Goal: Check status: Check status

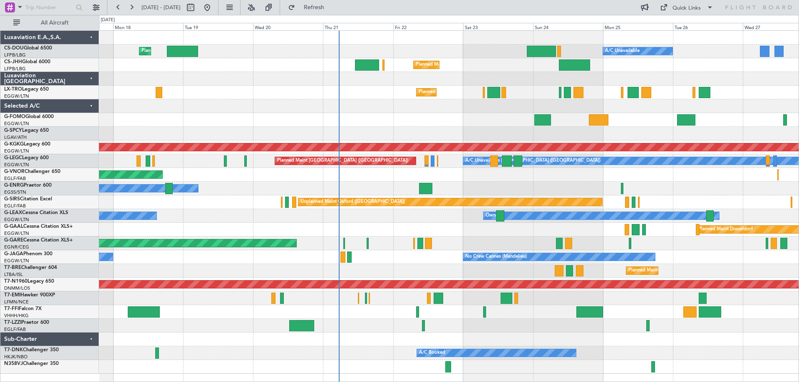
click at [427, 119] on div "Planned Maint Windsor Locks ([PERSON_NAME] Intl)" at bounding box center [448, 120] width 699 height 14
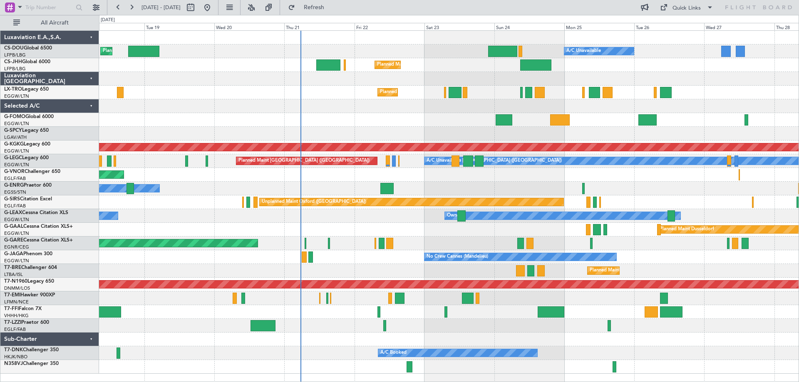
click at [354, 119] on div "Planned Maint Windsor Locks ([PERSON_NAME] Intl)" at bounding box center [448, 120] width 699 height 14
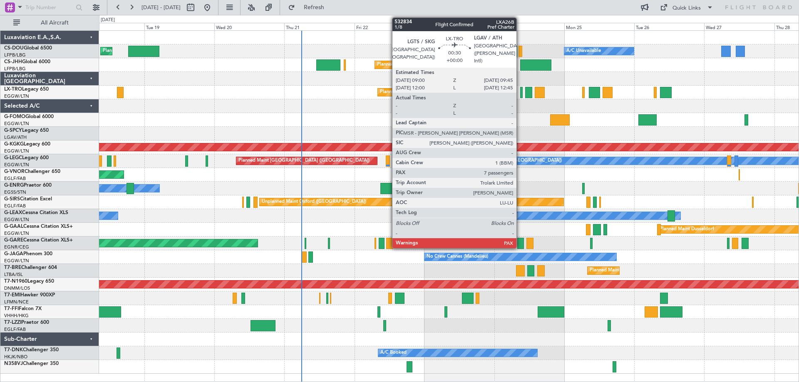
click at [520, 93] on div at bounding box center [521, 92] width 2 height 11
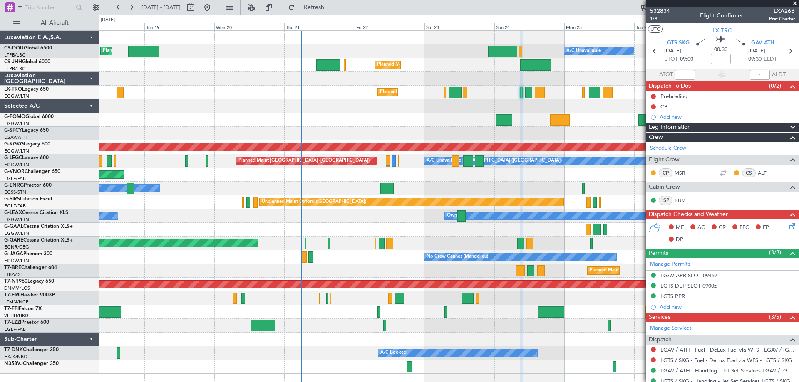
click at [795, 4] on span at bounding box center [794, 3] width 8 height 7
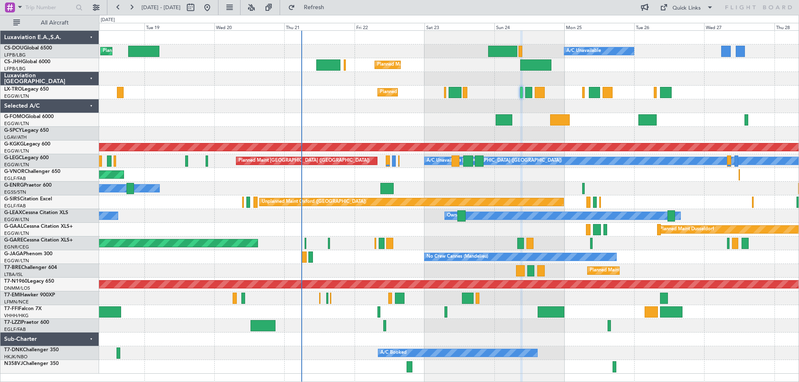
type input "0"
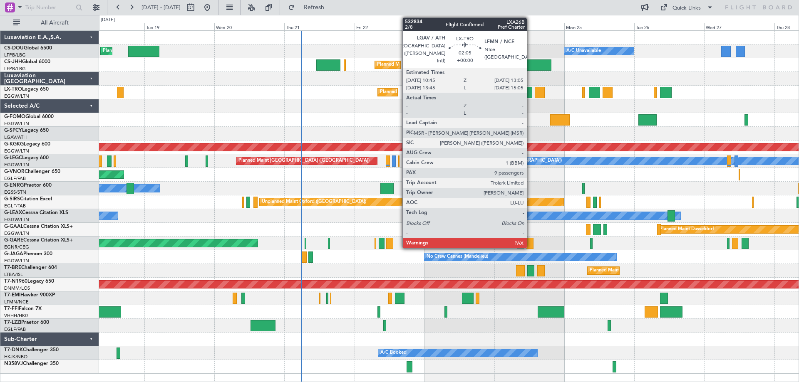
click at [530, 96] on div at bounding box center [528, 92] width 7 height 11
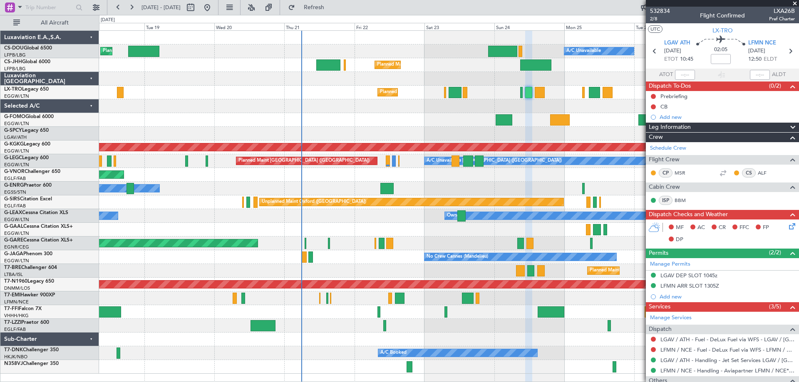
click at [794, 3] on span at bounding box center [794, 3] width 8 height 7
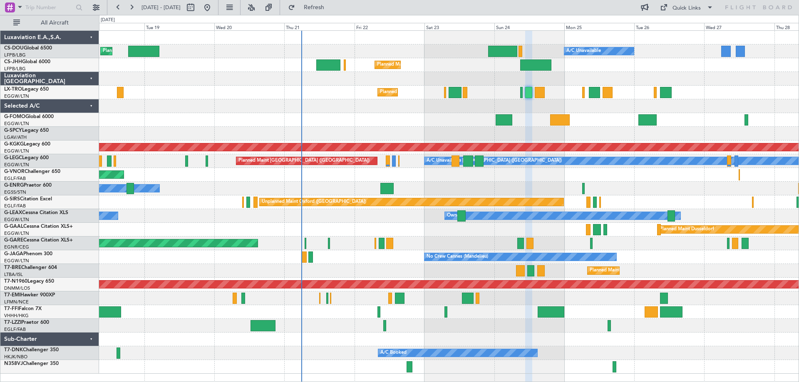
type input "0"
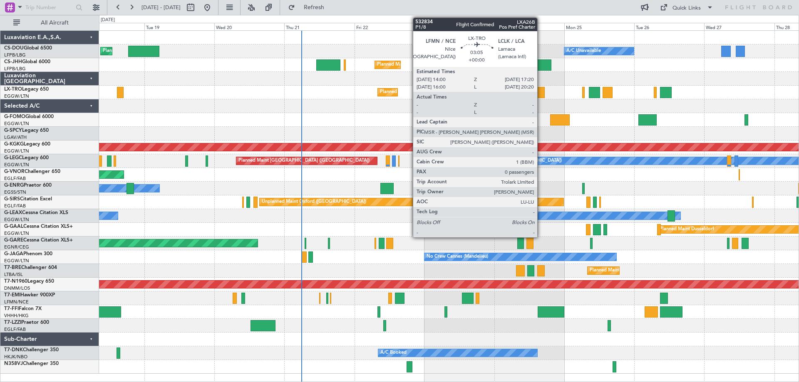
click at [541, 96] on div at bounding box center [540, 92] width 10 height 11
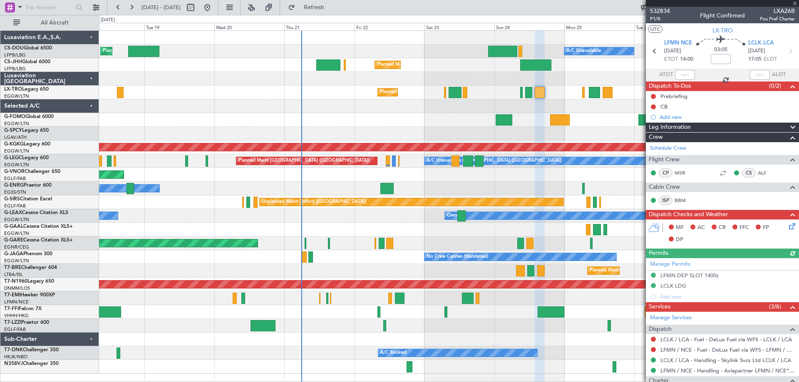
click at [794, 2] on div at bounding box center [722, 3] width 153 height 7
click at [794, 2] on span at bounding box center [794, 3] width 8 height 7
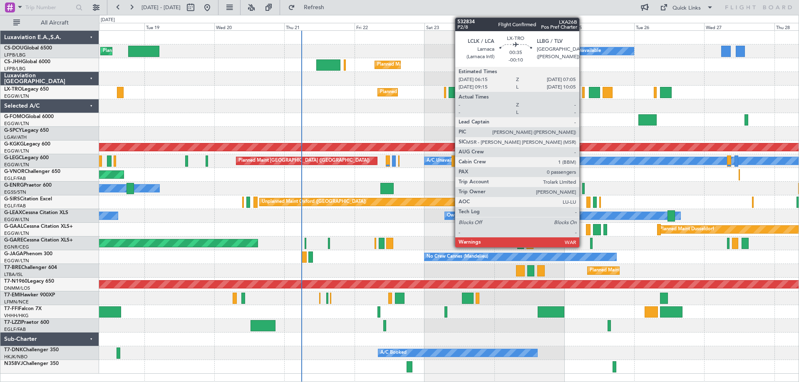
click at [583, 93] on div at bounding box center [583, 92] width 2 height 11
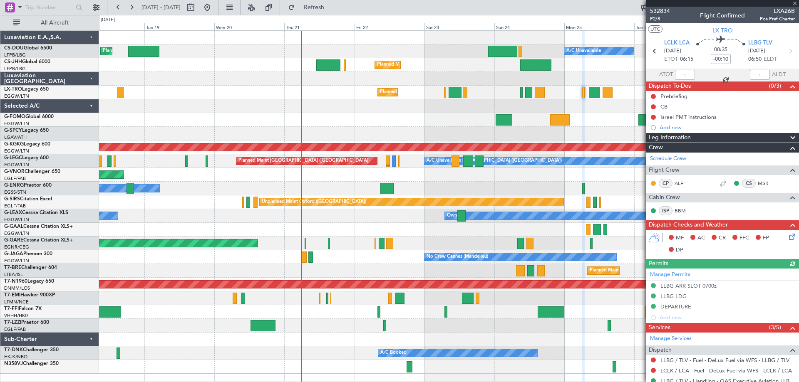
click at [794, 3] on div at bounding box center [722, 3] width 153 height 7
click at [794, 3] on span at bounding box center [794, 3] width 8 height 7
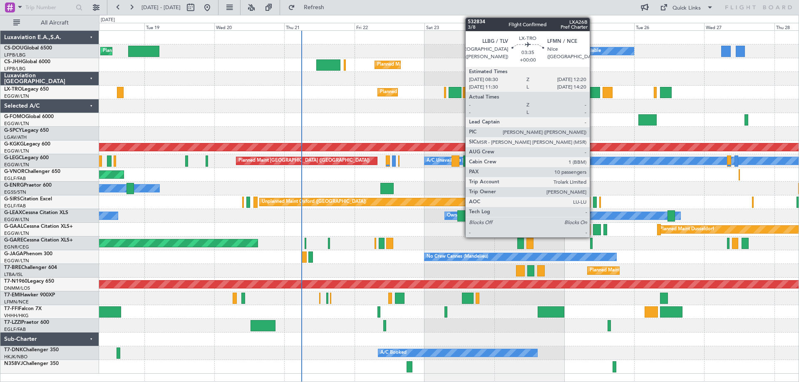
click at [593, 94] on div at bounding box center [594, 92] width 11 height 11
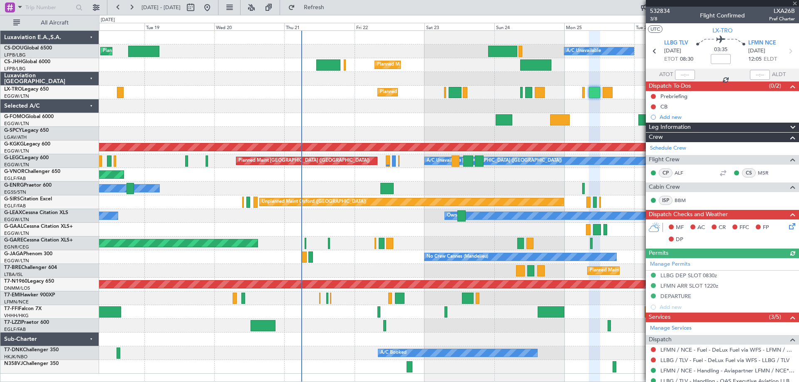
click at [794, 4] on div at bounding box center [722, 3] width 153 height 7
click at [794, 4] on span at bounding box center [794, 3] width 8 height 7
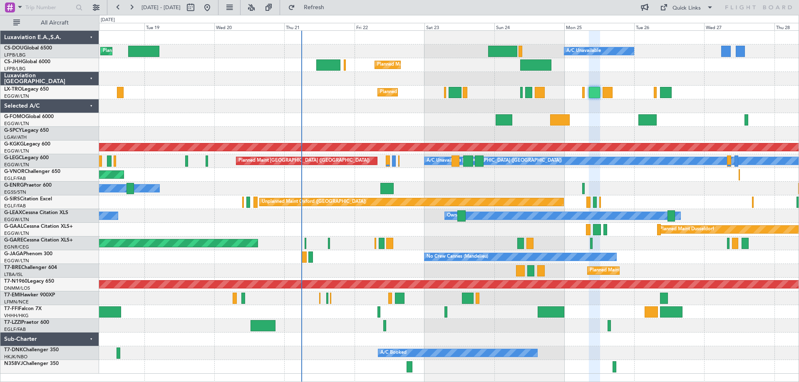
type input "0"
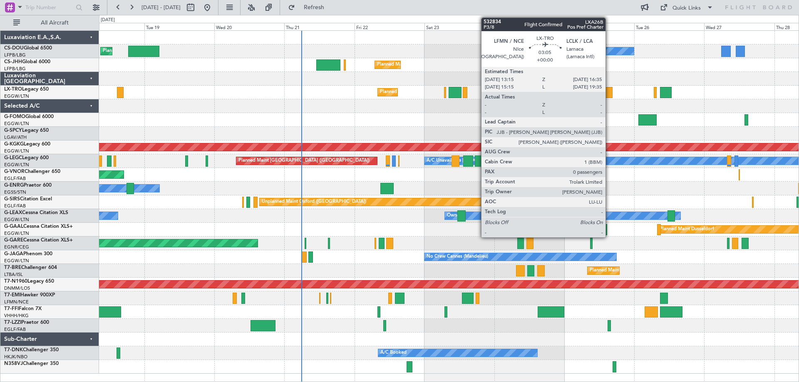
click at [609, 92] on div at bounding box center [607, 92] width 10 height 11
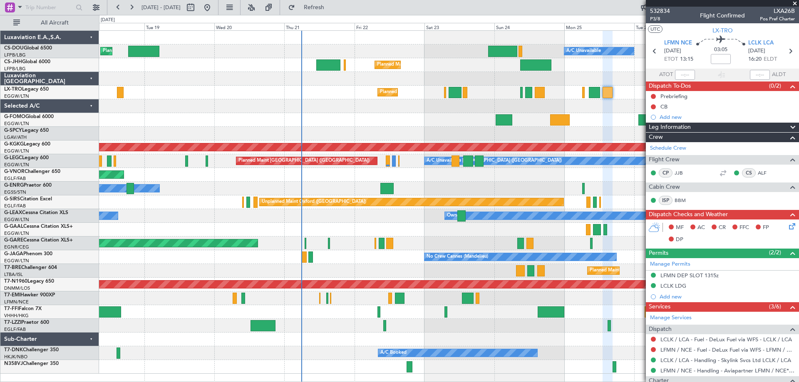
click at [795, 3] on span at bounding box center [794, 3] width 8 height 7
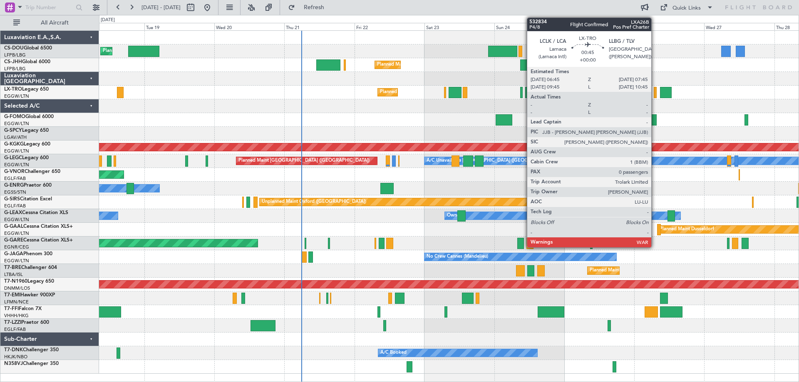
click at [655, 93] on div at bounding box center [655, 92] width 3 height 11
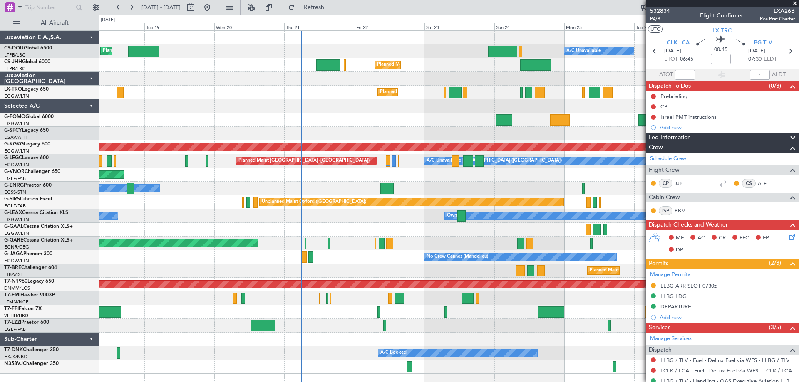
click at [792, 3] on span at bounding box center [794, 3] width 8 height 7
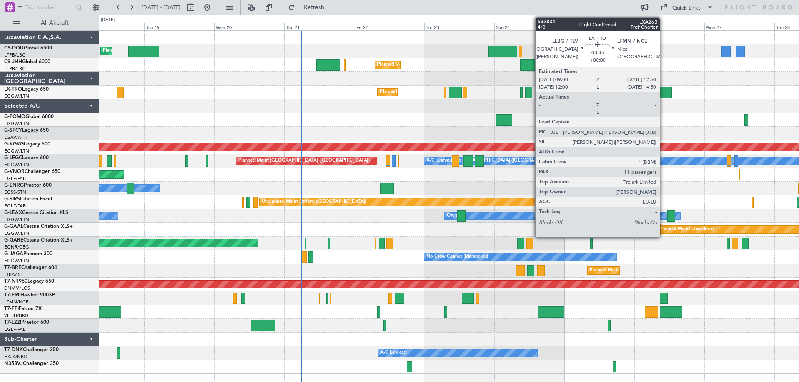
click at [663, 94] on div at bounding box center [665, 92] width 11 height 11
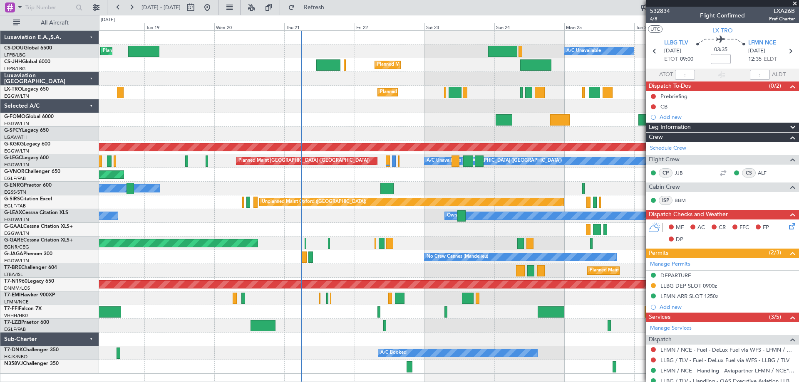
click at [795, 1] on span at bounding box center [794, 3] width 8 height 7
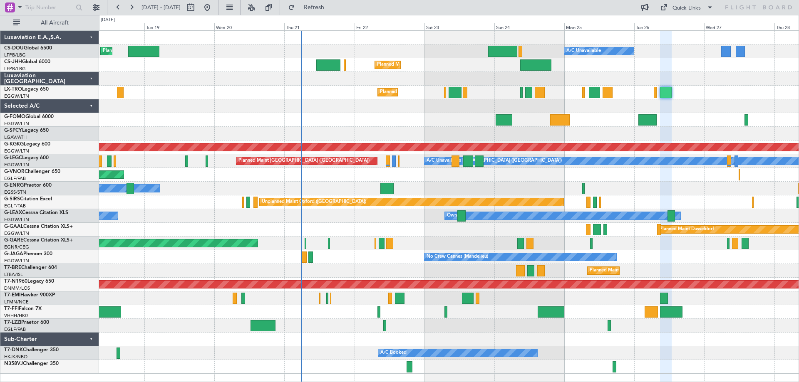
type input "0"
